Goal: Transaction & Acquisition: Book appointment/travel/reservation

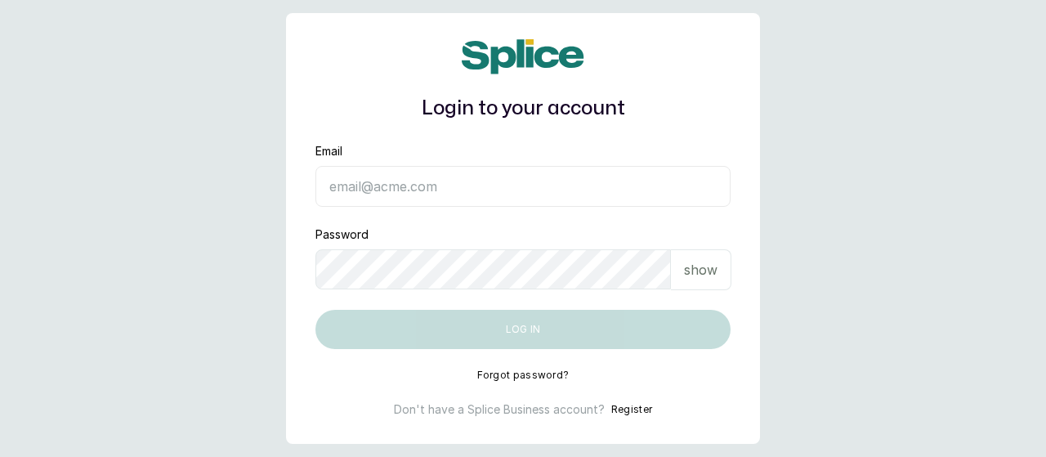
click at [578, 185] on input "Email" at bounding box center [522, 186] width 415 height 41
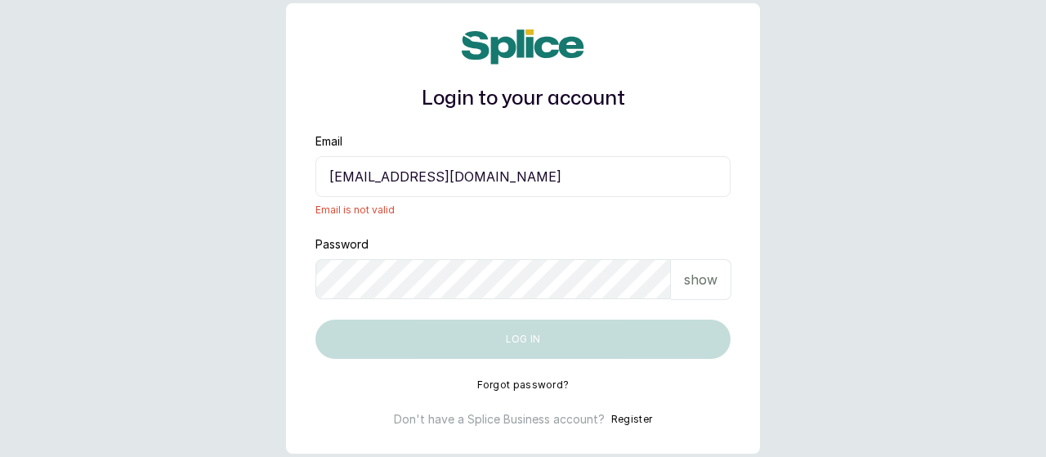
type input "[EMAIL_ADDRESS][DOMAIN_NAME]"
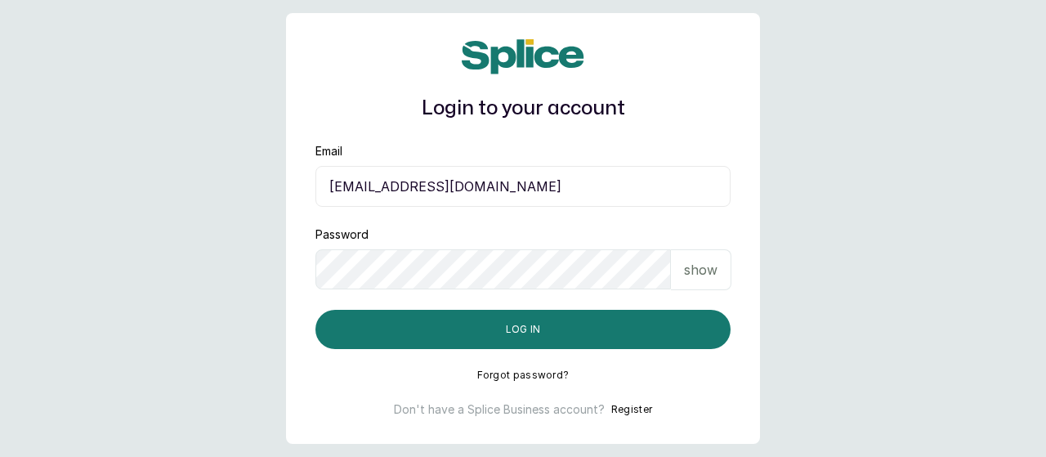
click at [315, 310] on button "Log in" at bounding box center [522, 329] width 415 height 39
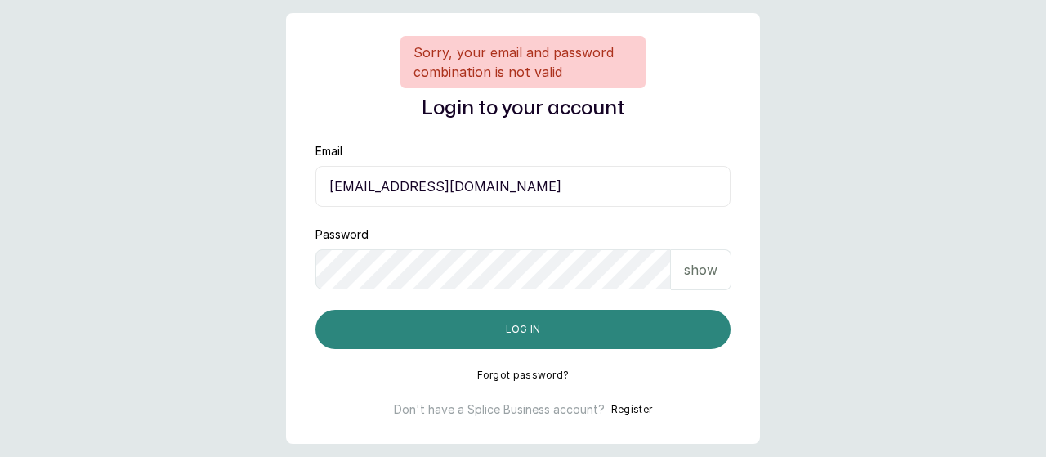
click at [436, 327] on button "Log in" at bounding box center [522, 329] width 415 height 39
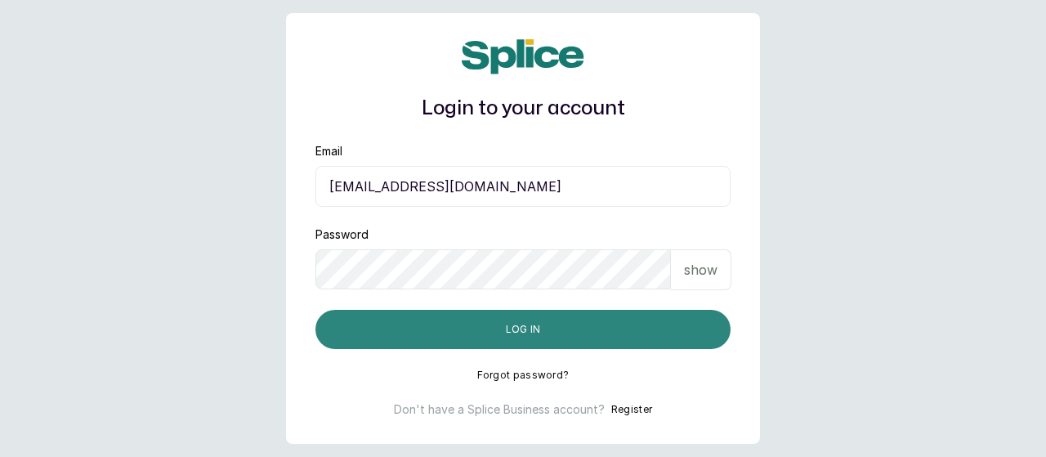
click at [538, 323] on button "Log in" at bounding box center [522, 329] width 415 height 39
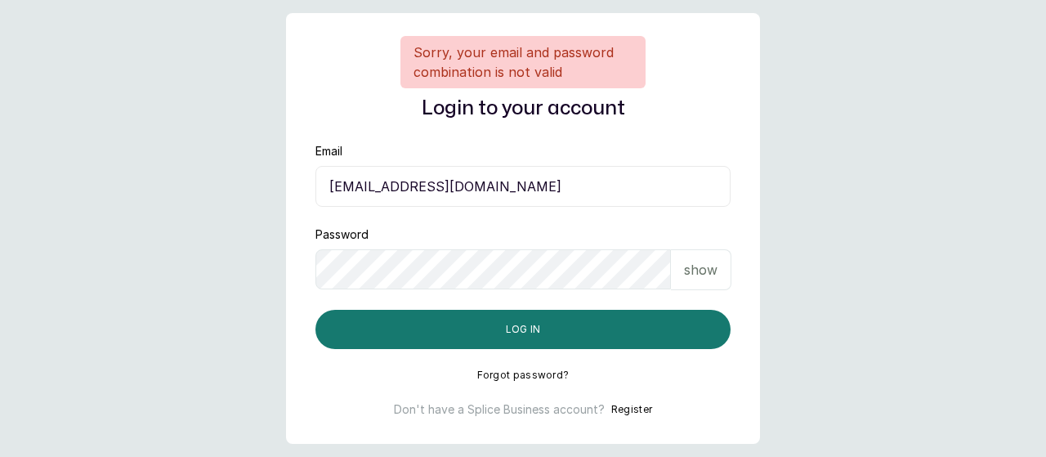
click at [706, 273] on p "show" at bounding box center [700, 270] width 33 height 20
click at [706, 273] on p "hide" at bounding box center [702, 270] width 25 height 20
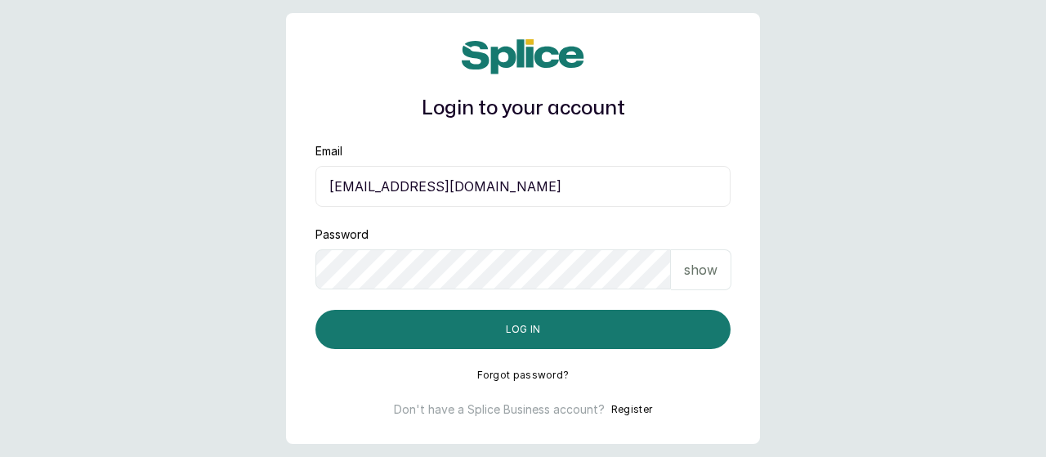
click at [689, 269] on p "show" at bounding box center [700, 270] width 33 height 20
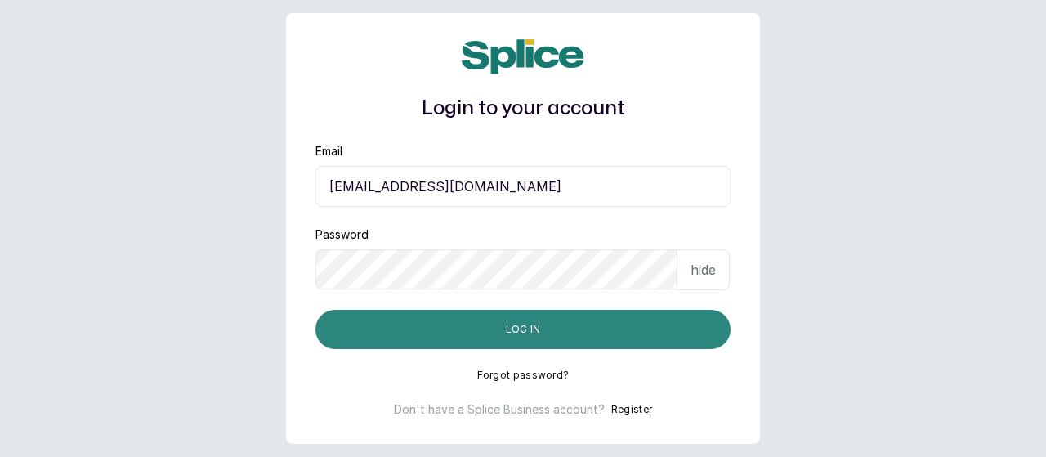
click at [410, 312] on button "Log in" at bounding box center [522, 329] width 415 height 39
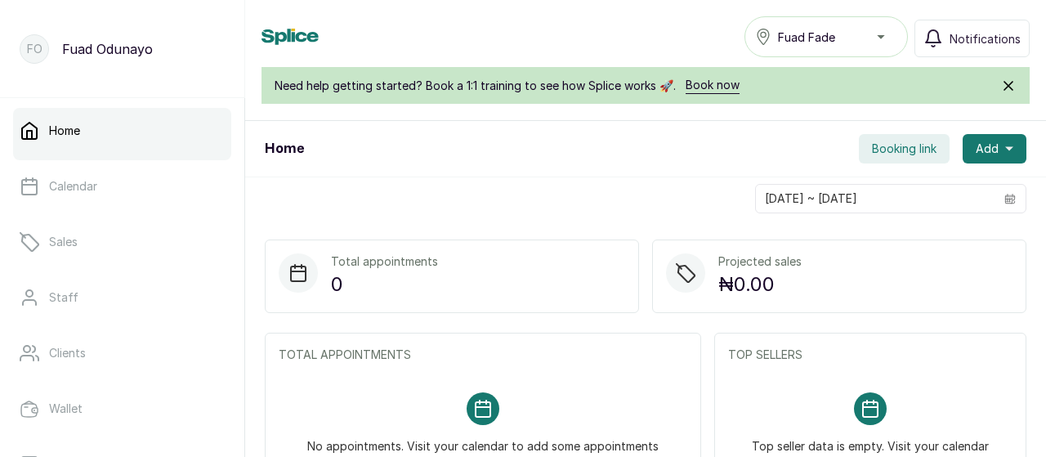
click at [864, 136] on button "Booking link" at bounding box center [904, 148] width 91 height 29
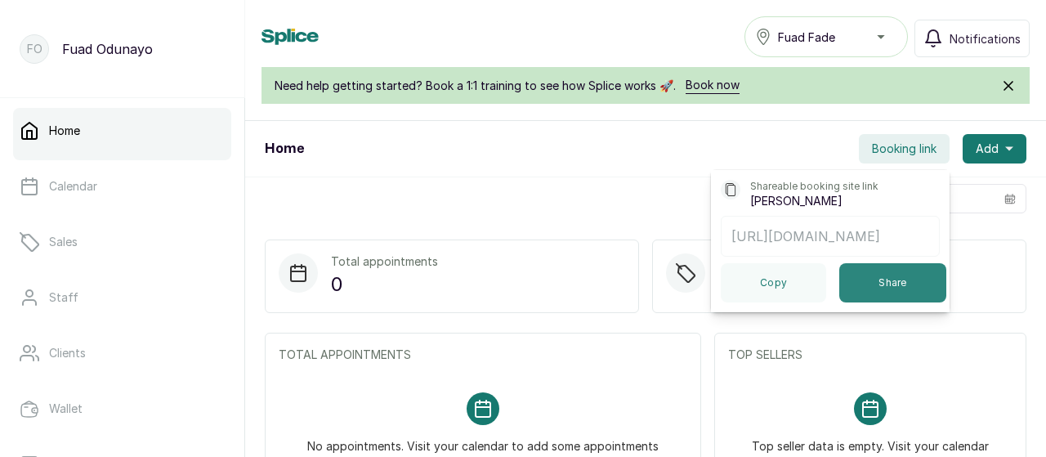
click at [845, 283] on button "Share" at bounding box center [892, 282] width 107 height 39
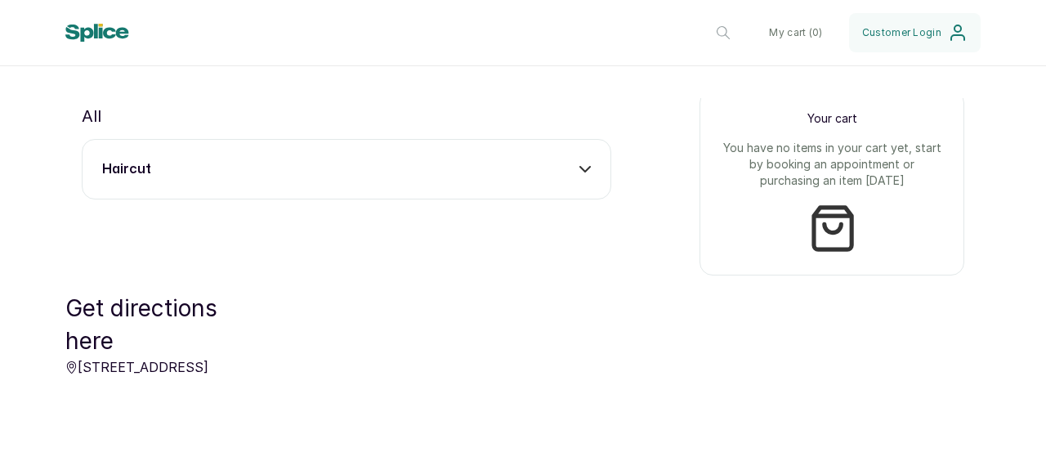
scroll to position [645, 0]
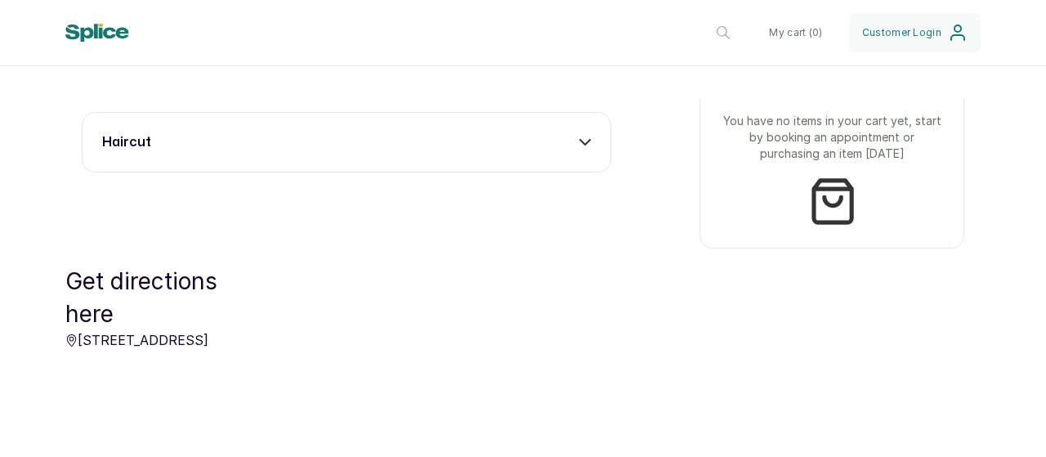
click at [533, 141] on div "haircut" at bounding box center [346, 142] width 488 height 20
click at [562, 192] on button "Add" at bounding box center [566, 189] width 48 height 31
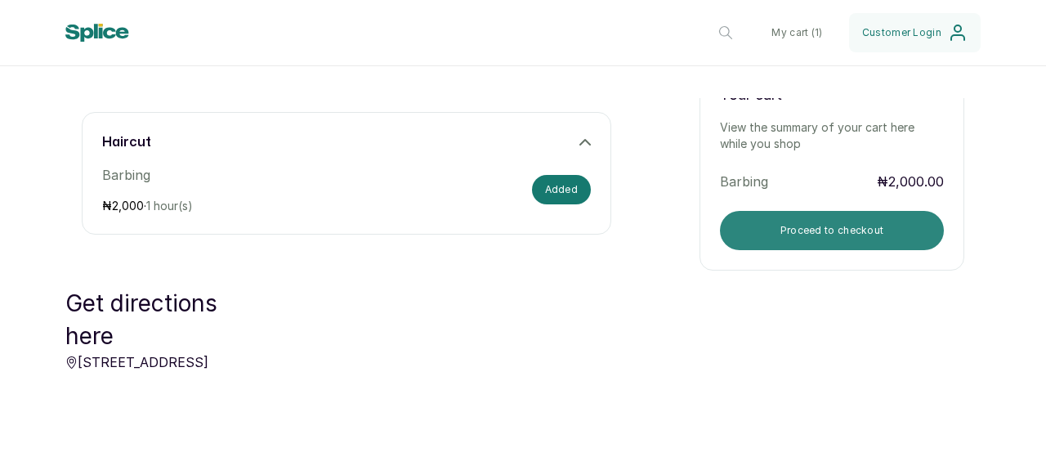
click at [774, 224] on button "Proceed to checkout" at bounding box center [832, 230] width 224 height 39
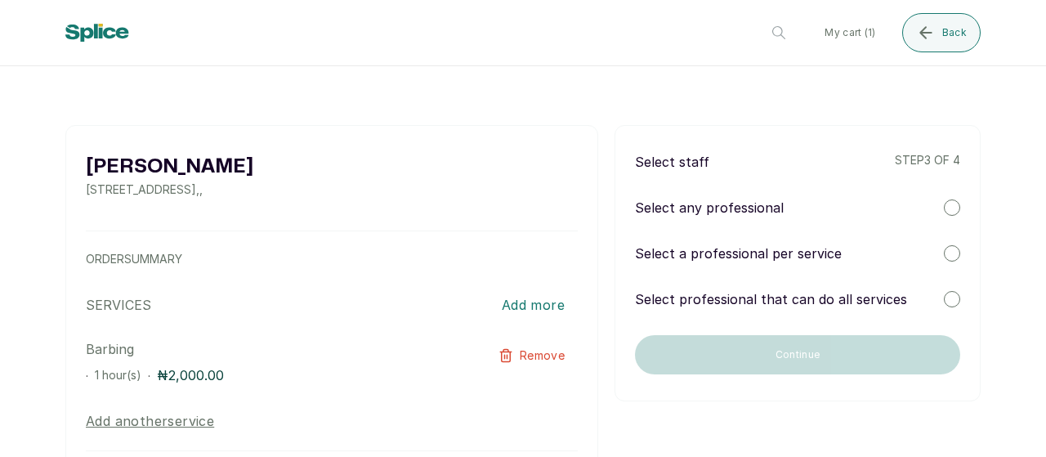
scroll to position [4, 0]
click at [944, 202] on div at bounding box center [952, 209] width 16 height 16
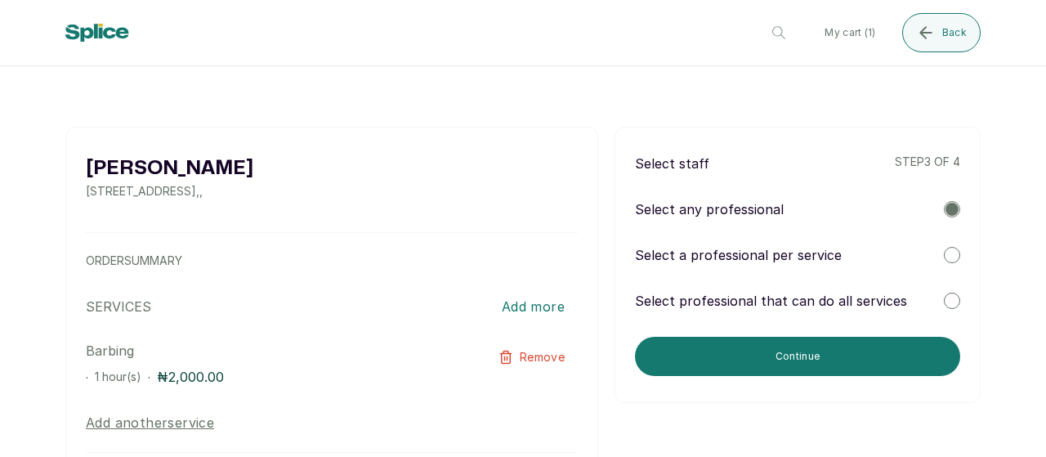
click at [944, 254] on div at bounding box center [952, 255] width 16 height 16
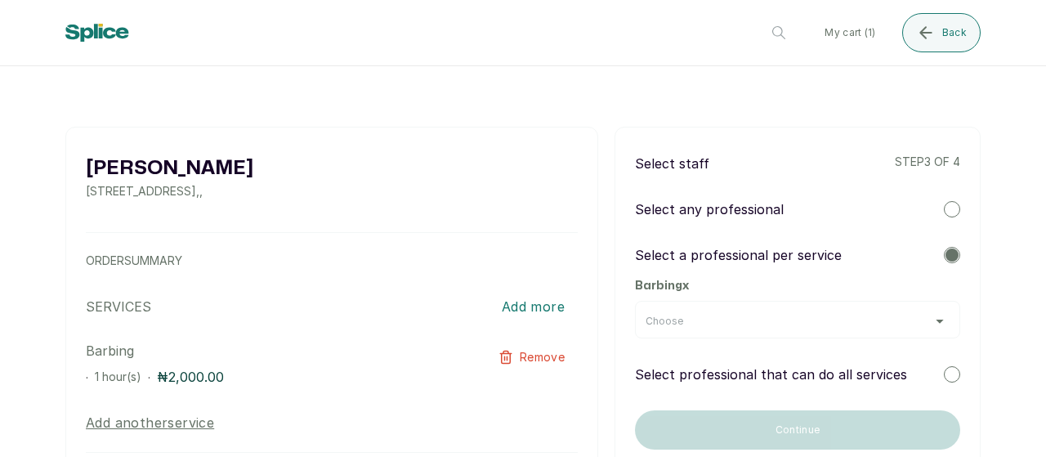
click at [899, 318] on div "Choose" at bounding box center [797, 321] width 304 height 13
click at [944, 215] on div at bounding box center [952, 209] width 16 height 16
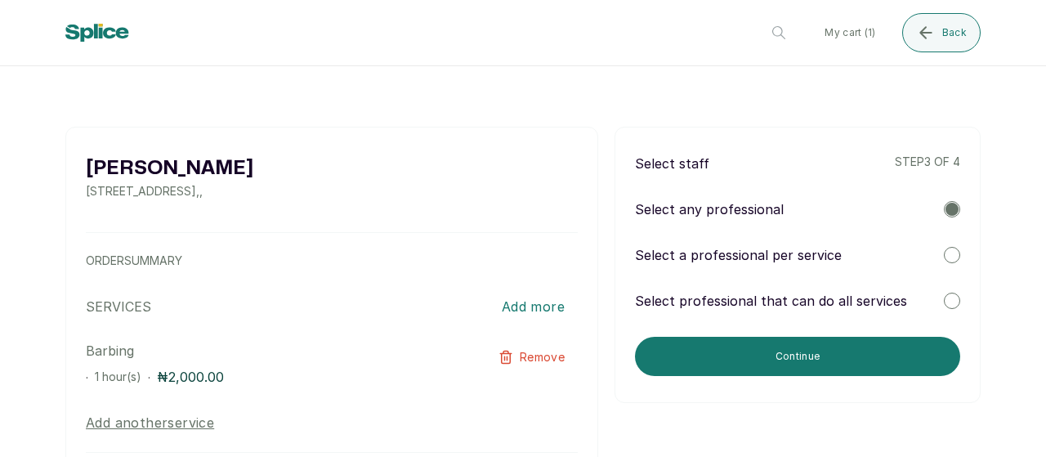
click at [944, 306] on div at bounding box center [952, 300] width 16 height 16
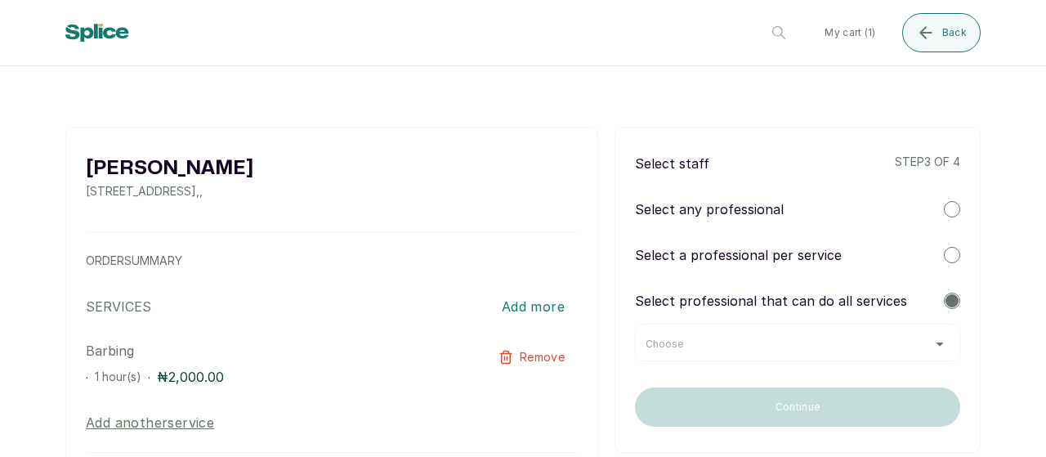
click at [909, 339] on div "Choose" at bounding box center [797, 343] width 304 height 13
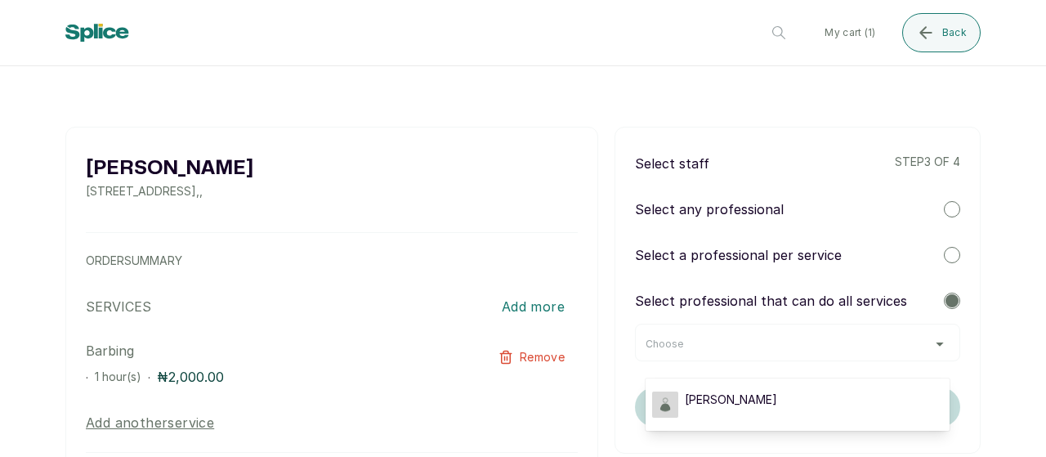
click at [909, 339] on div "Choose" at bounding box center [797, 343] width 304 height 13
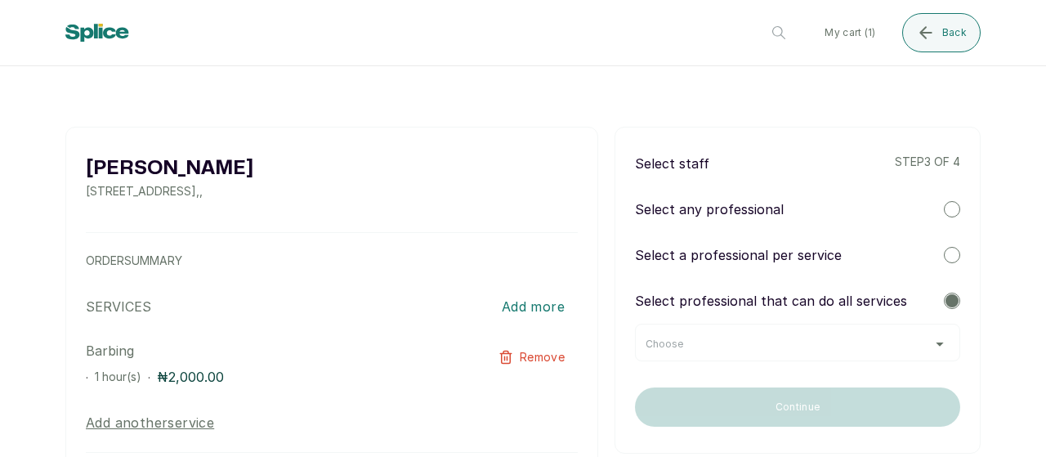
click at [944, 208] on div at bounding box center [952, 209] width 16 height 16
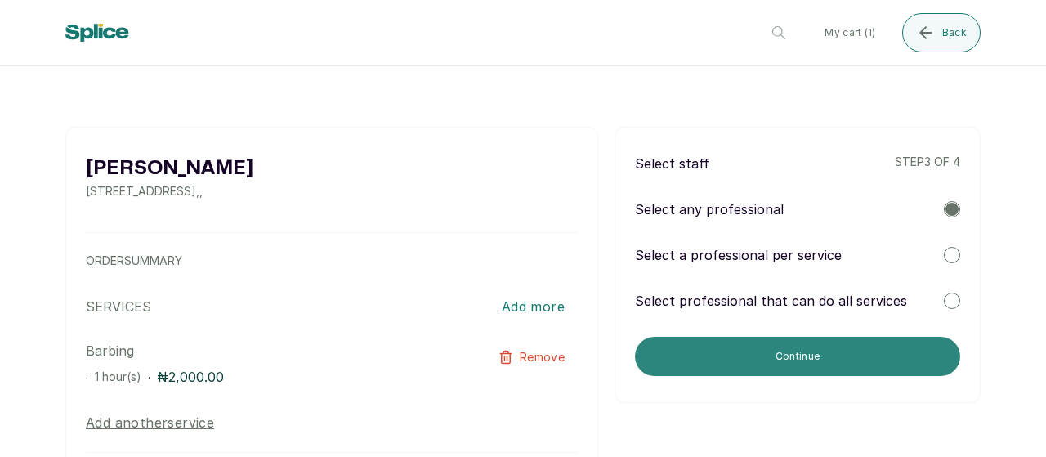
click at [798, 360] on button "Continue" at bounding box center [797, 356] width 325 height 39
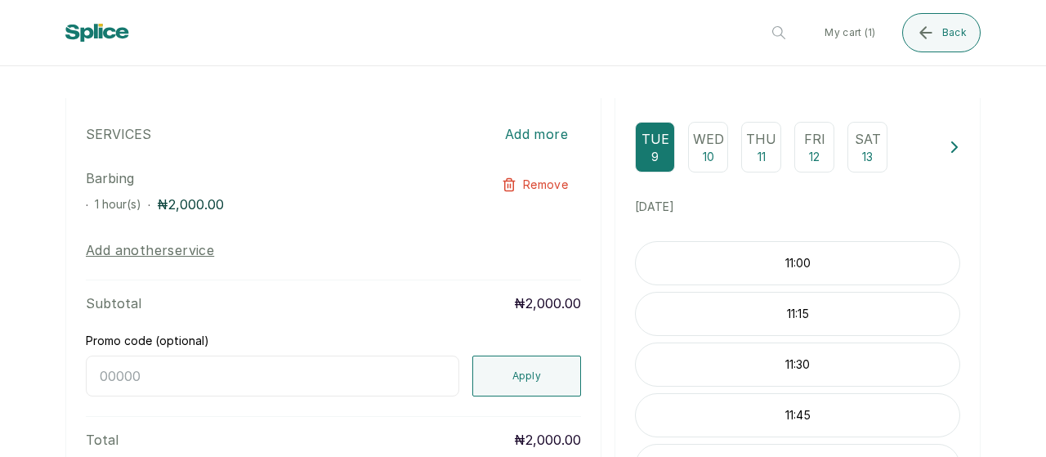
scroll to position [178, 0]
click at [696, 139] on p "Wed" at bounding box center [708, 137] width 31 height 20
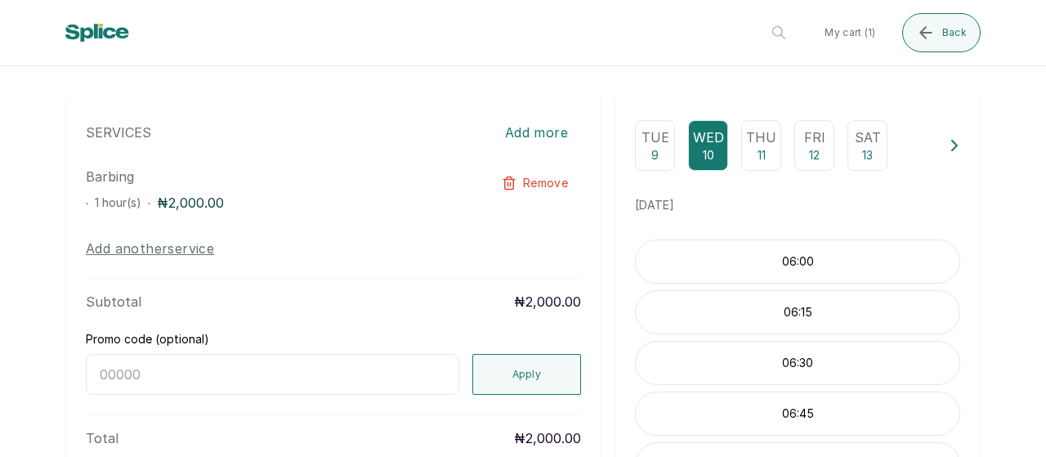
click at [658, 149] on div "Tue 9" at bounding box center [655, 145] width 40 height 51
click at [734, 270] on p "11:00" at bounding box center [797, 261] width 323 height 16
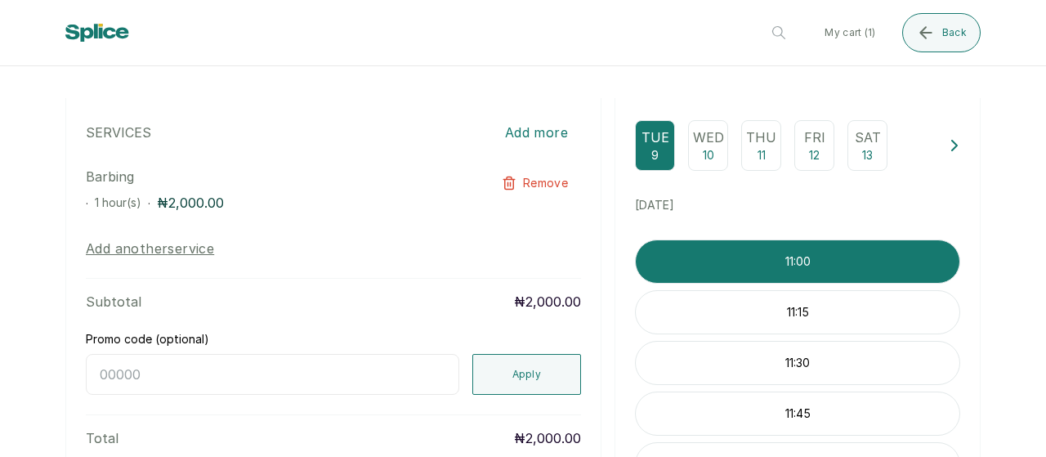
click at [734, 270] on p "11:00" at bounding box center [797, 261] width 323 height 16
click at [794, 149] on div "Fri 12" at bounding box center [814, 145] width 40 height 51
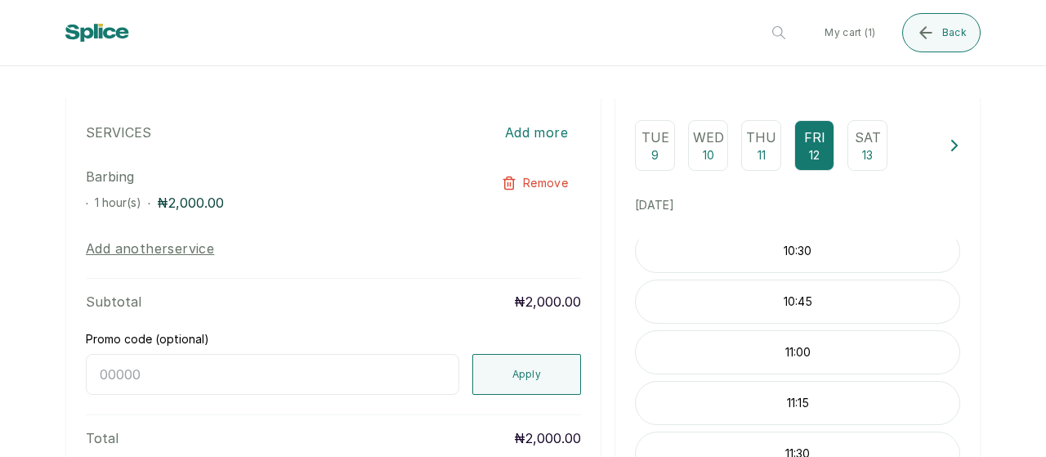
scroll to position [952, 0]
click at [765, 332] on div "11:00" at bounding box center [797, 323] width 325 height 44
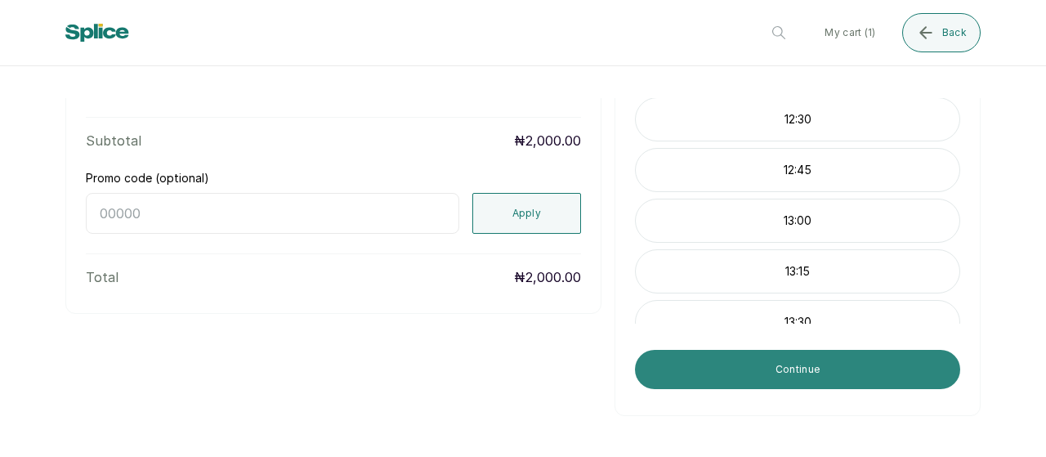
click at [693, 367] on button "Continue" at bounding box center [797, 369] width 325 height 39
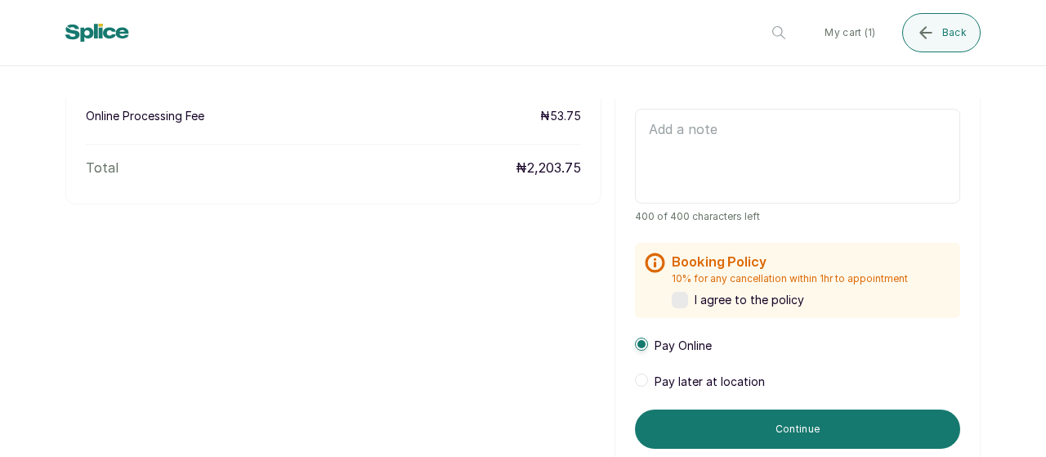
scroll to position [485, 0]
click at [636, 380] on span at bounding box center [641, 378] width 13 height 13
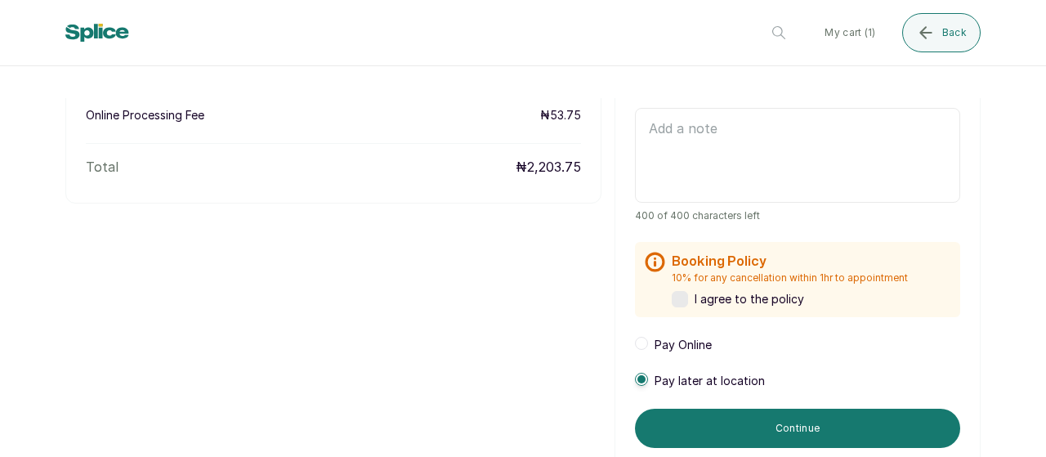
click at [676, 300] on label at bounding box center [679, 299] width 16 height 16
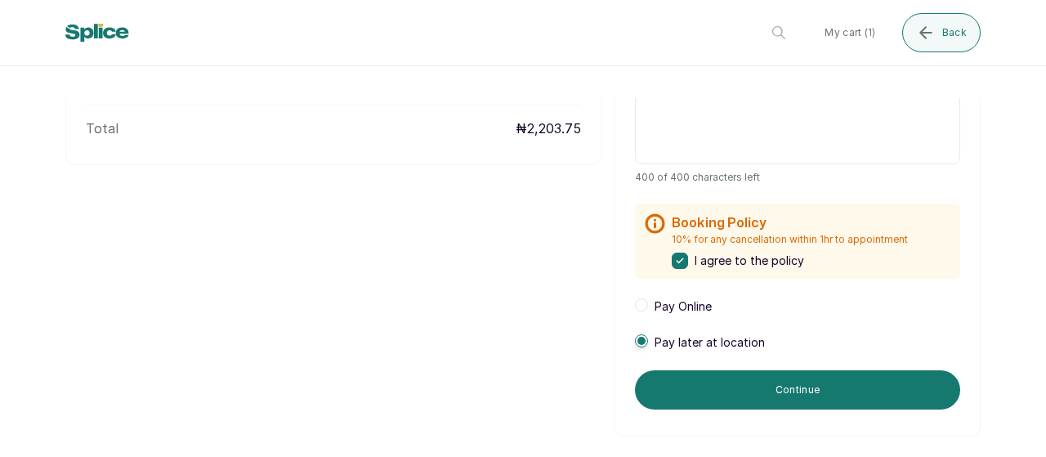
scroll to position [0, 0]
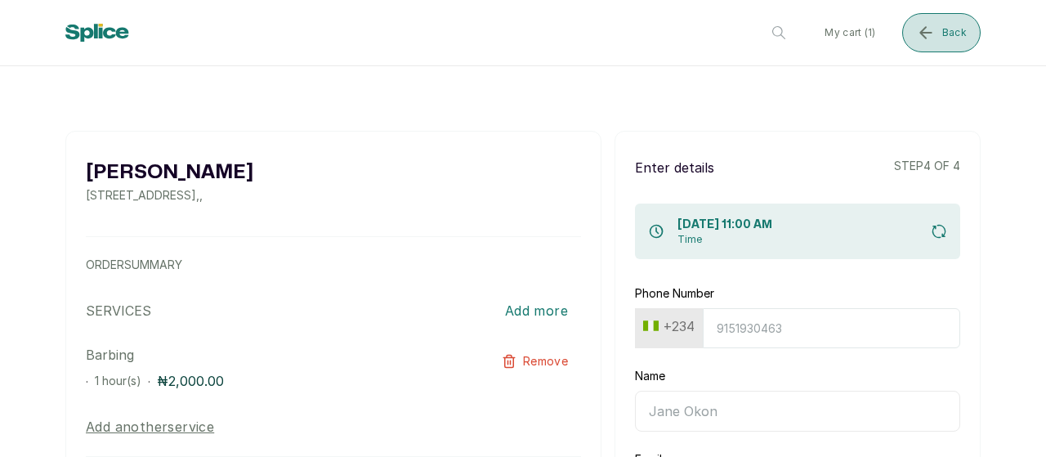
click at [941, 34] on button "Back" at bounding box center [941, 32] width 78 height 39
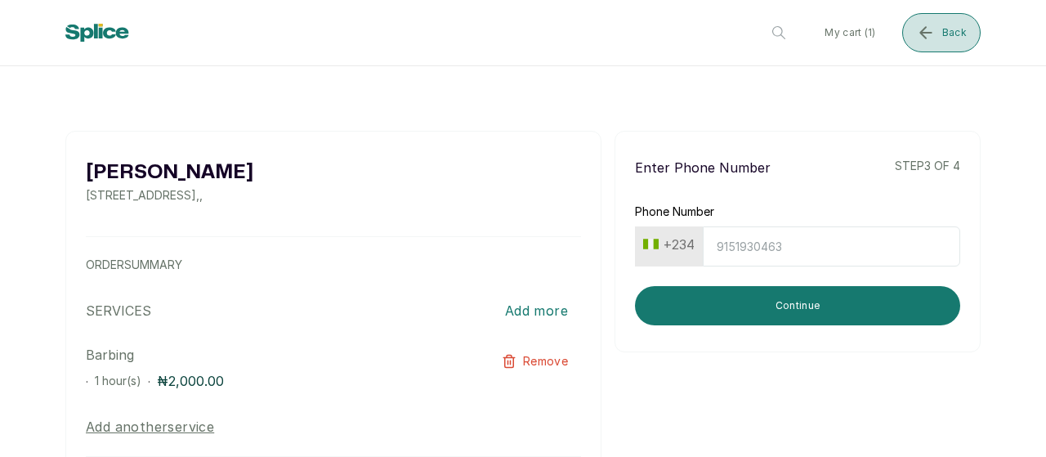
click at [951, 47] on button "Back" at bounding box center [941, 32] width 78 height 39
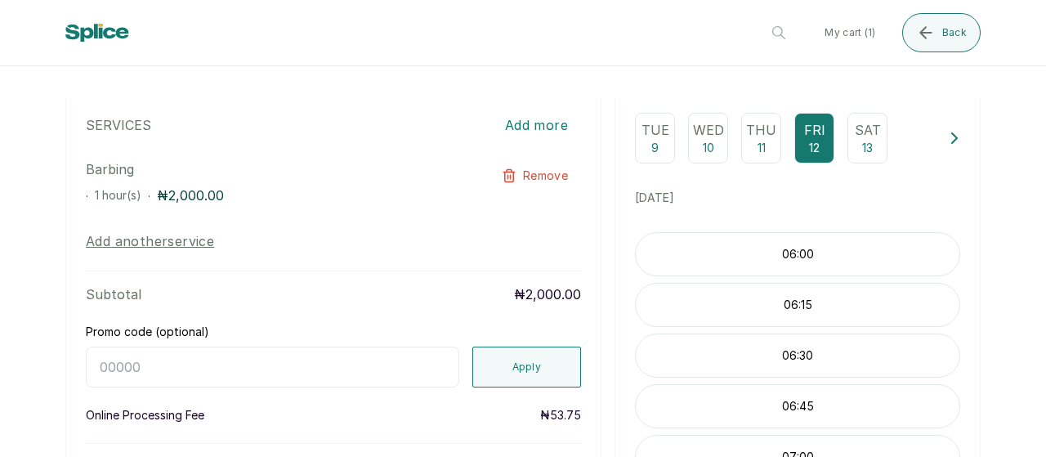
scroll to position [193, 0]
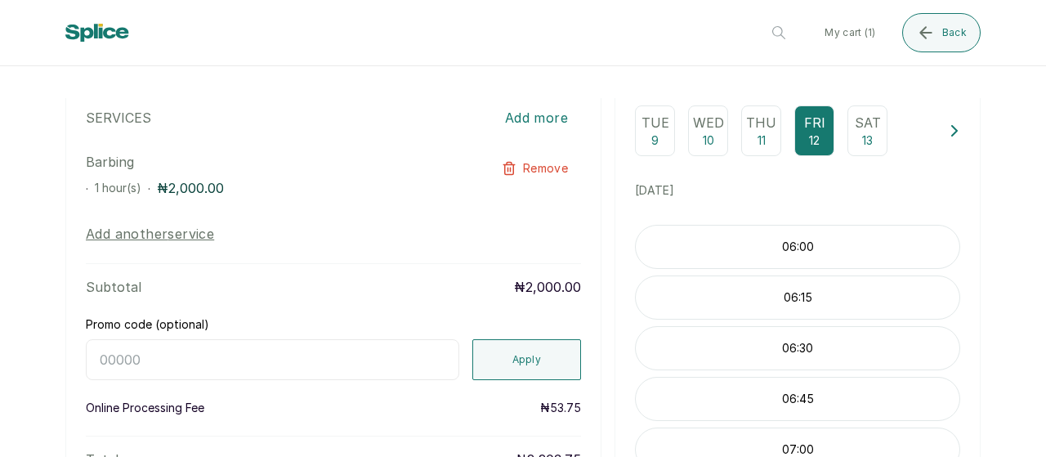
click at [816, 269] on div "06:00" at bounding box center [797, 247] width 325 height 44
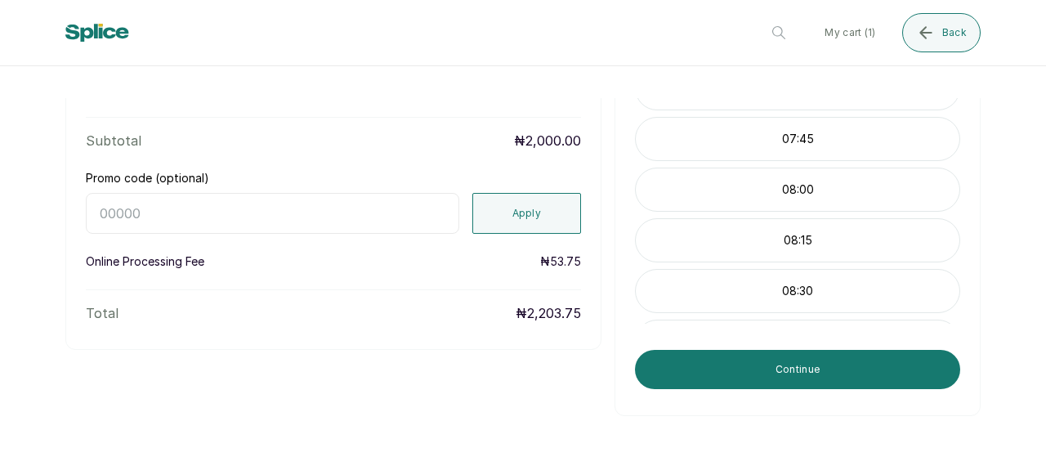
scroll to position [319, 0]
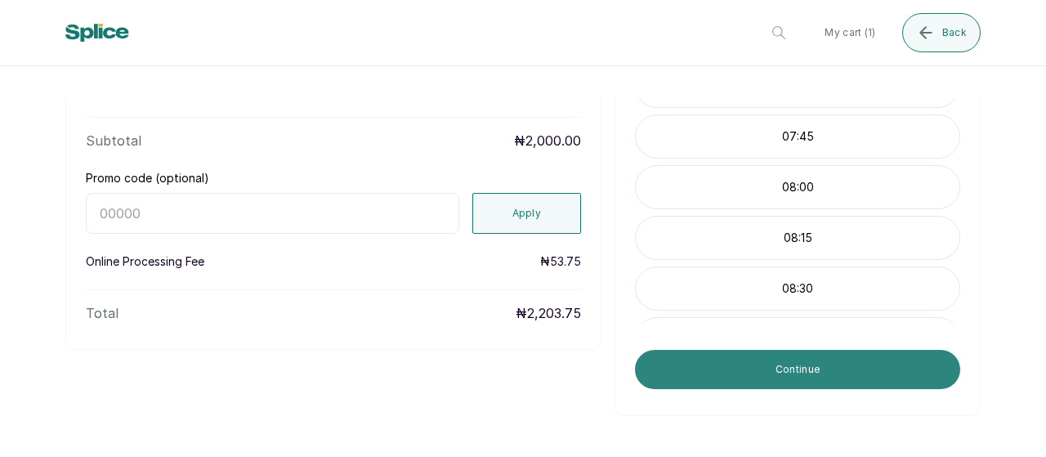
click at [762, 372] on button "Continue" at bounding box center [797, 369] width 325 height 39
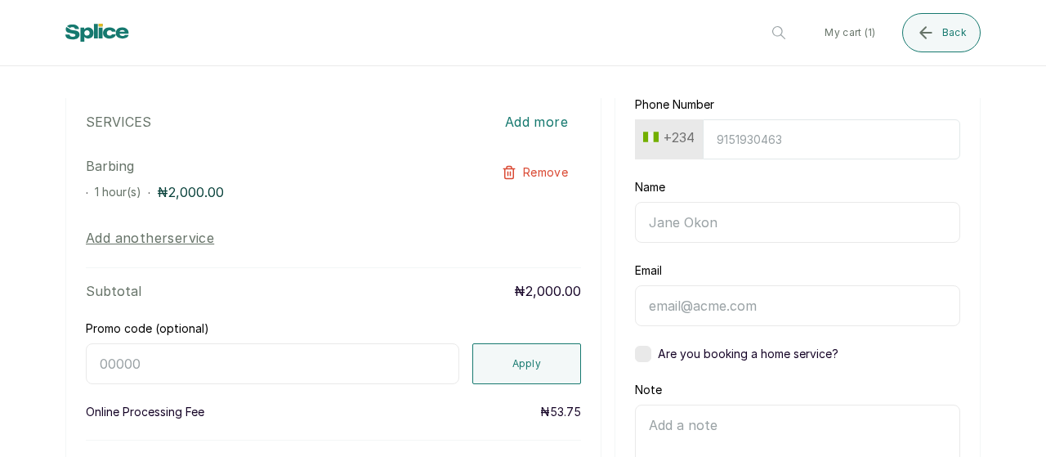
scroll to position [190, 0]
